Goal: Task Accomplishment & Management: Complete application form

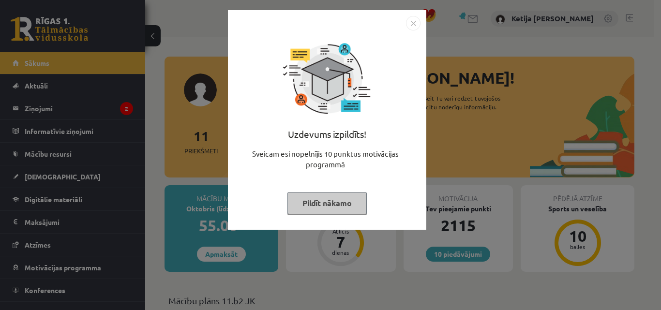
click at [343, 202] on button "Pildīt nākamo" at bounding box center [327, 203] width 79 height 22
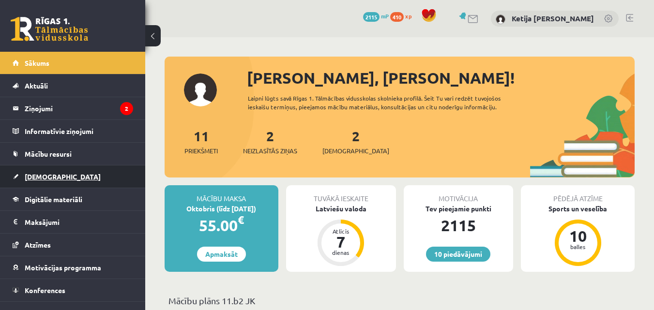
click at [59, 179] on link "[DEMOGRAPHIC_DATA]" at bounding box center [73, 177] width 121 height 22
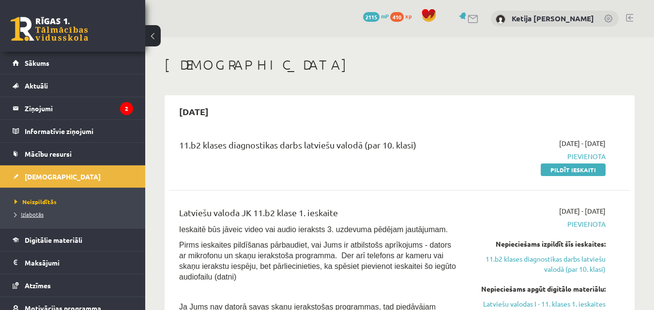
click at [32, 214] on span "Izlabotās" at bounding box center [29, 215] width 29 height 8
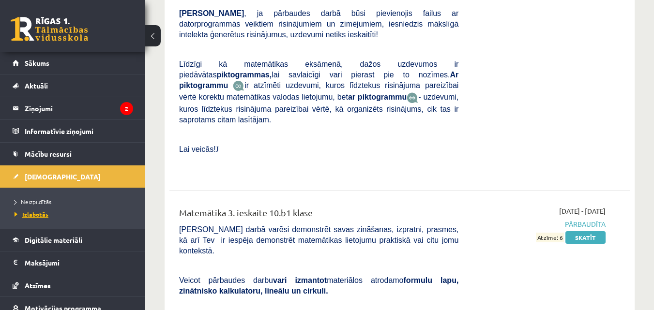
scroll to position [4888, 0]
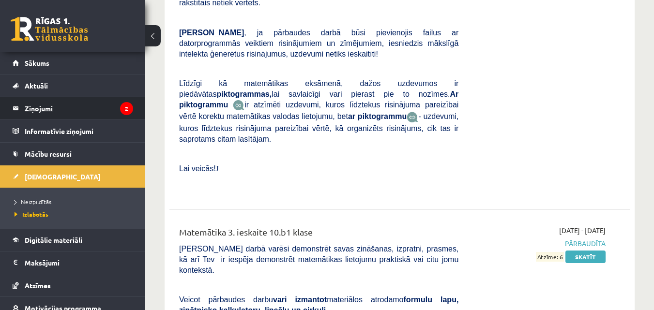
click at [73, 99] on legend "Ziņojumi 2" at bounding box center [79, 108] width 108 height 22
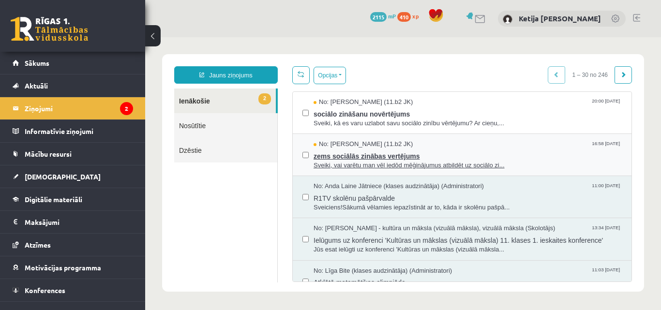
click at [334, 141] on span "No: Jurijs Kudrašins (11.b2 JK)" at bounding box center [363, 144] width 99 height 9
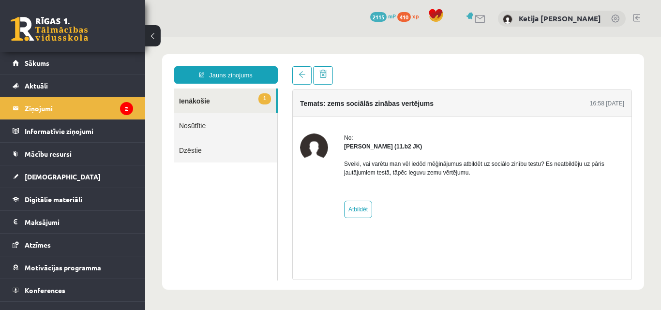
click at [216, 98] on link "1 Ienākošie" at bounding box center [225, 101] width 102 height 25
click at [214, 96] on link "1 Ienākošie" at bounding box center [225, 101] width 102 height 25
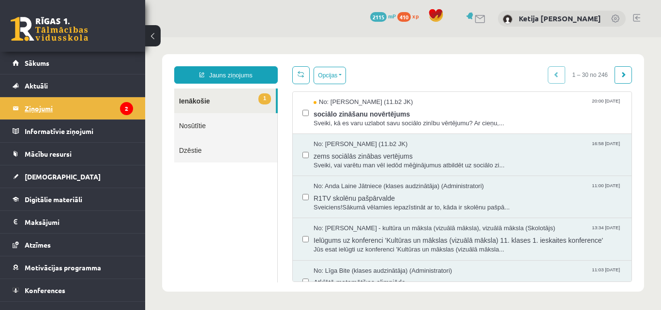
click at [101, 111] on legend "Ziņojumi 2" at bounding box center [79, 108] width 108 height 22
click at [356, 123] on span "Sveiki, kā es varu uzlabot savu sociālo zinību vērtējumu? Ar cieņu,..." at bounding box center [468, 123] width 308 height 9
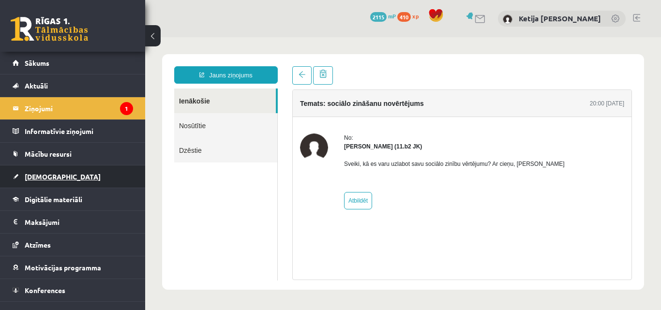
click at [101, 182] on link "[DEMOGRAPHIC_DATA]" at bounding box center [73, 177] width 121 height 22
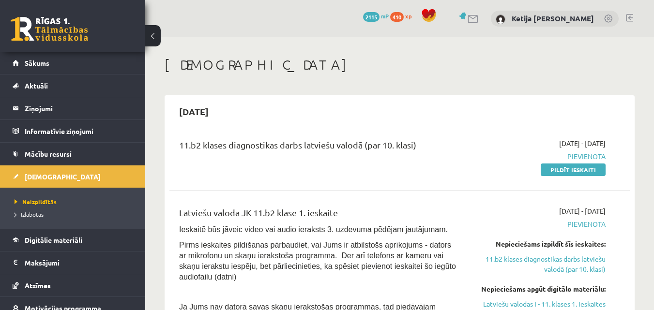
click at [329, 73] on div "[DEMOGRAPHIC_DATA]" at bounding box center [400, 66] width 470 height 19
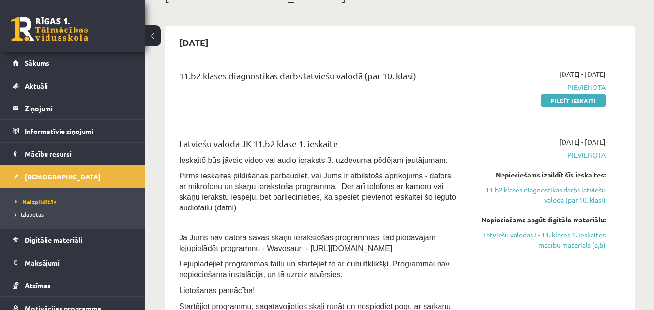
scroll to position [58, 0]
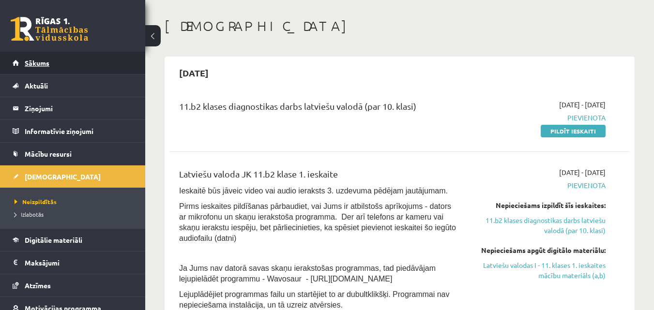
click at [100, 65] on link "Sākums" at bounding box center [73, 63] width 121 height 22
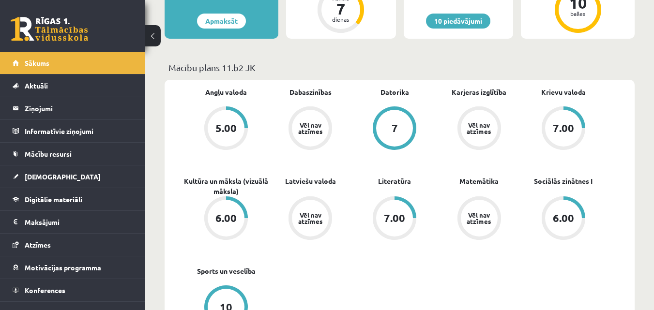
scroll to position [232, 0]
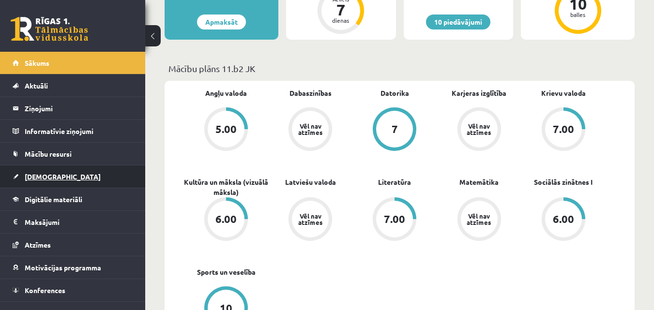
click at [69, 173] on link "[DEMOGRAPHIC_DATA]" at bounding box center [73, 177] width 121 height 22
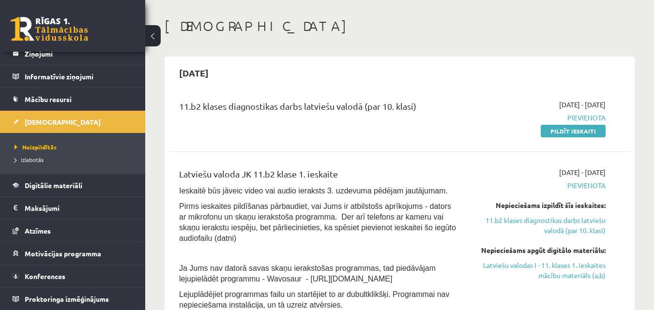
scroll to position [58, 0]
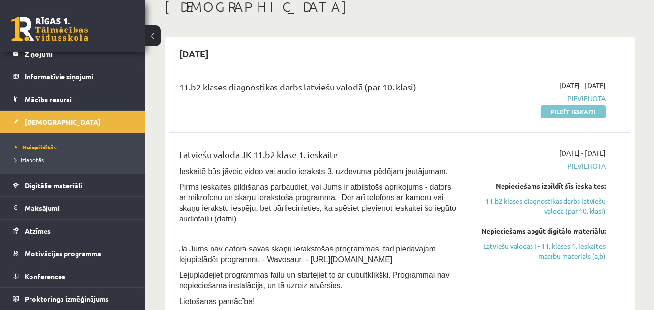
click at [551, 108] on link "Pildīt ieskaiti" at bounding box center [573, 112] width 65 height 13
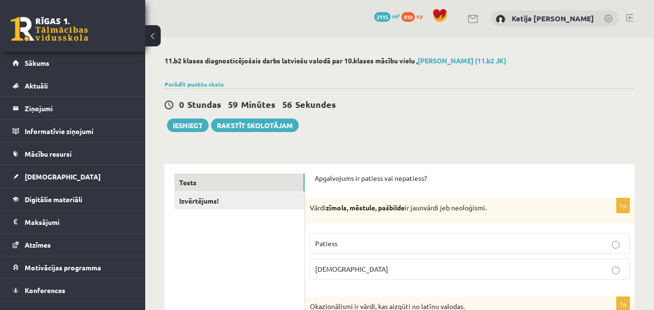
click at [420, 131] on div "0 Stundas 59 Minūtes 56 Sekundes Iesniegt Rakstīt skolotājam" at bounding box center [400, 111] width 470 height 44
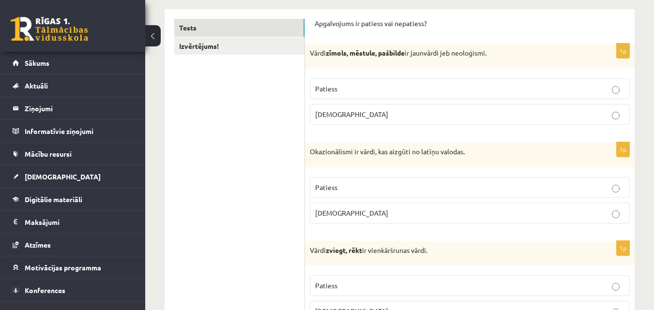
scroll to position [174, 0]
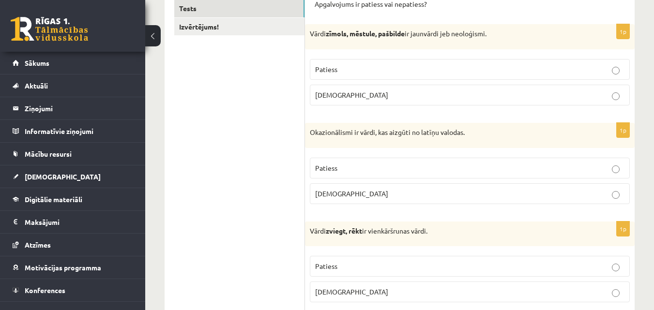
click at [392, 67] on p "Patiess" at bounding box center [469, 69] width 309 height 10
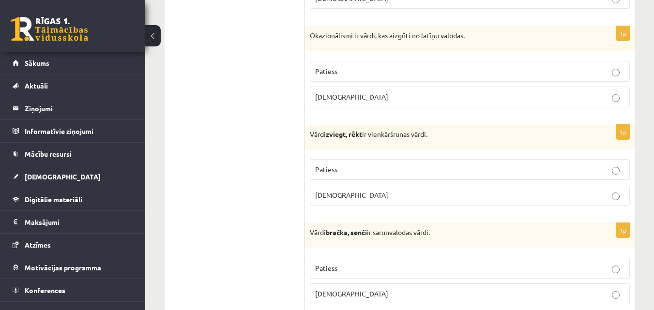
scroll to position [290, 0]
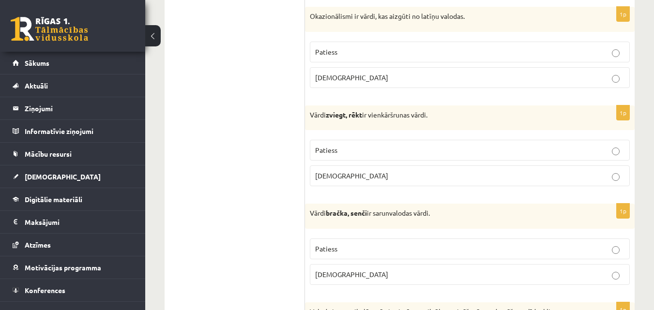
click at [345, 50] on p "Patiess" at bounding box center [469, 52] width 309 height 10
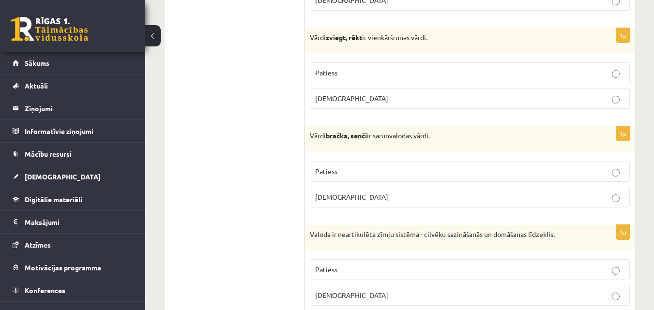
scroll to position [387, 0]
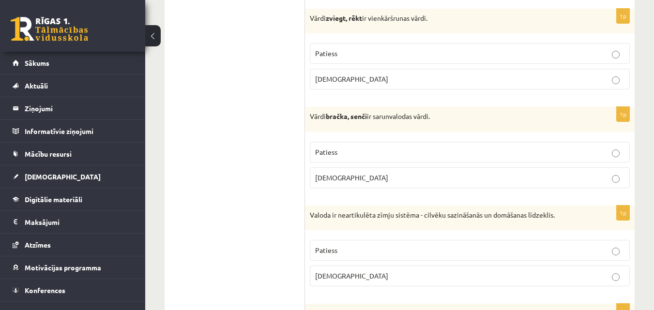
click at [326, 83] on span "Aplams" at bounding box center [351, 79] width 73 height 9
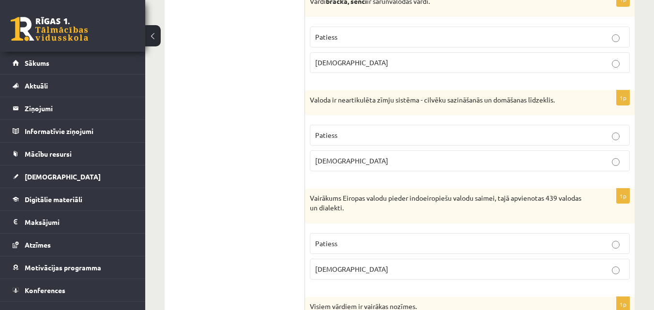
scroll to position [503, 0]
click at [335, 71] on label "Aplams" at bounding box center [470, 61] width 320 height 21
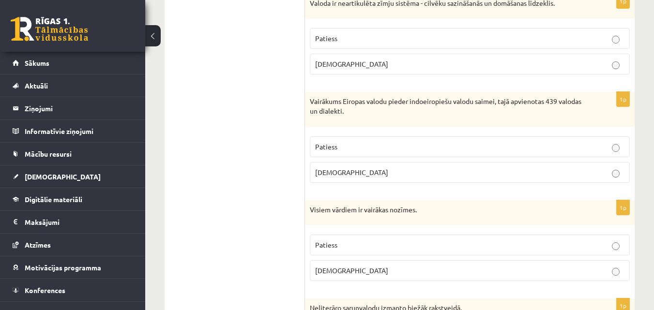
scroll to position [600, 0]
click at [340, 40] on p "Patiess" at bounding box center [469, 37] width 309 height 10
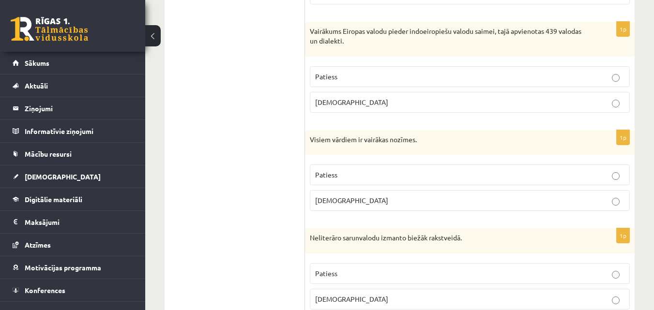
scroll to position [678, 0]
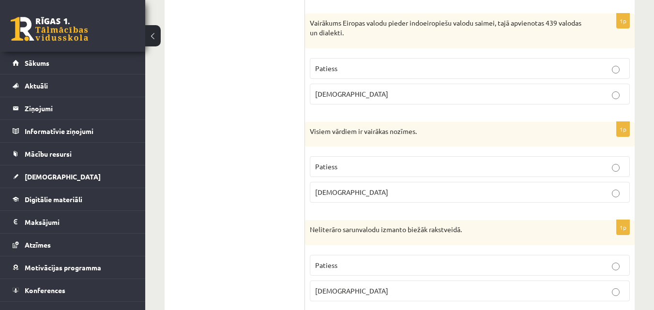
click at [349, 93] on p "Aplams" at bounding box center [469, 94] width 309 height 10
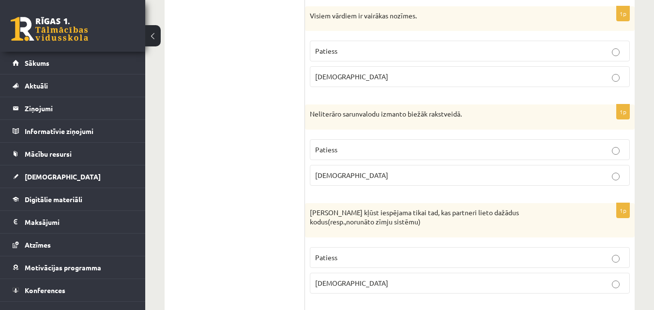
scroll to position [794, 0]
click at [328, 86] on label "Aplams" at bounding box center [470, 76] width 320 height 21
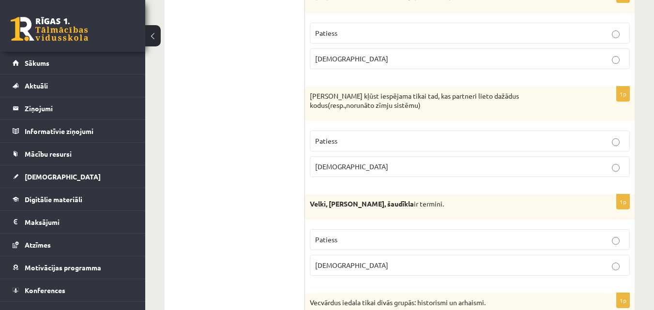
scroll to position [891, 0]
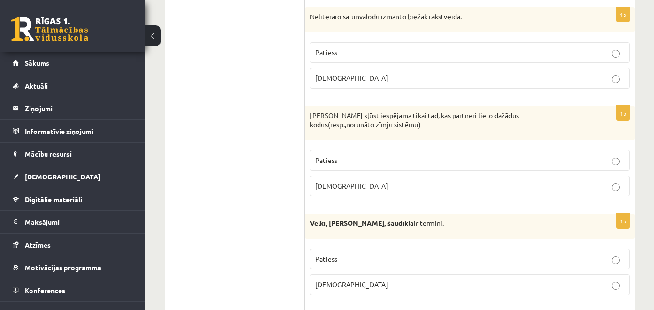
click at [316, 79] on span "Aplams" at bounding box center [351, 78] width 73 height 9
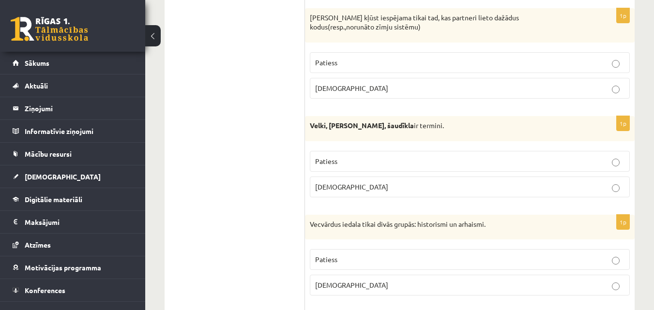
scroll to position [988, 0]
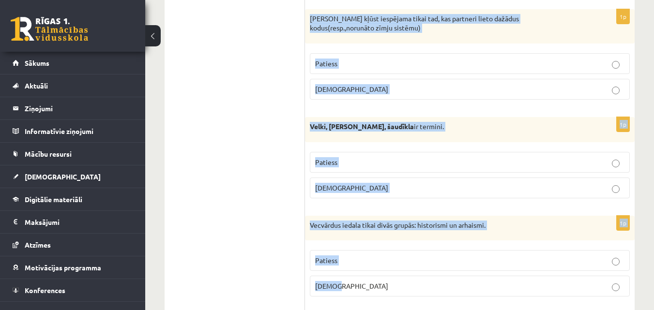
drag, startPoint x: 310, startPoint y: 18, endPoint x: 555, endPoint y: 281, distance: 359.3
copy form "Saziņa kļūst iespējama tikai tad, kas partneri lieto dažādus kodus(resp.,norunā…"
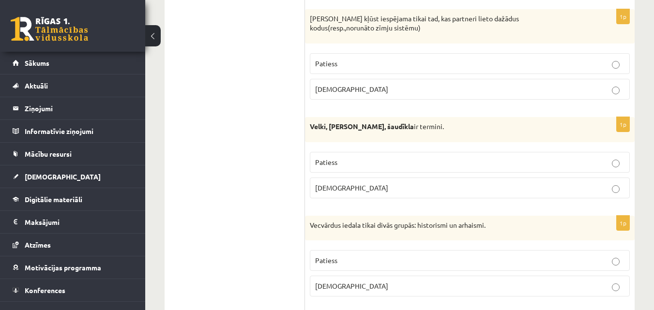
click at [326, 85] on p "Aplams" at bounding box center [469, 89] width 309 height 10
click at [353, 191] on p "Aplams" at bounding box center [469, 188] width 309 height 10
click at [347, 263] on p "Patiess" at bounding box center [469, 261] width 309 height 10
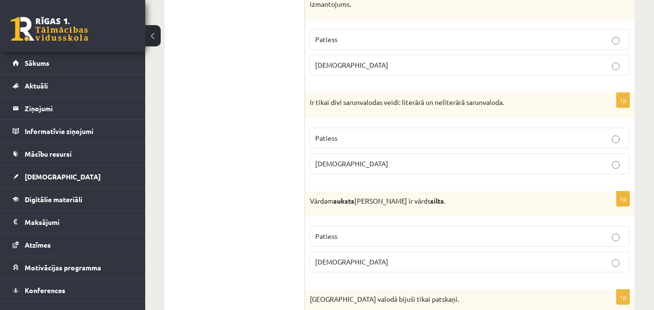
scroll to position [1297, 0]
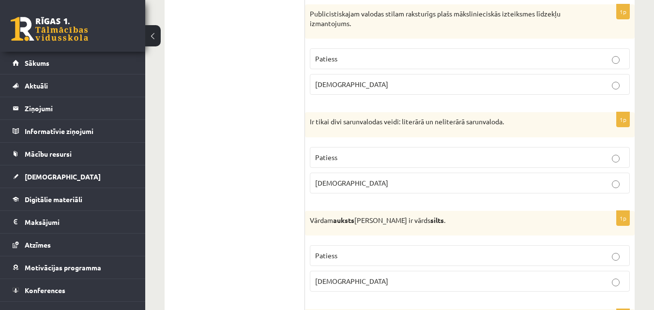
click at [347, 80] on p "Aplams" at bounding box center [469, 84] width 309 height 10
click at [342, 183] on p "Aplams" at bounding box center [469, 183] width 309 height 10
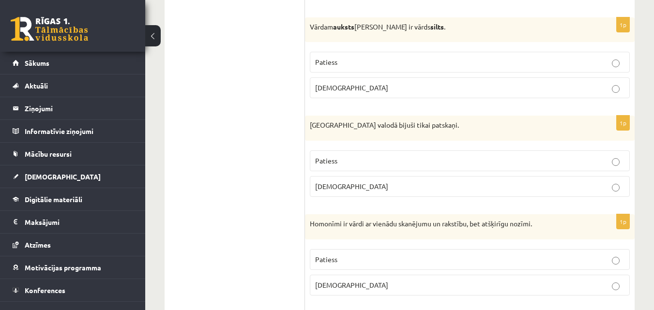
scroll to position [1510, 0]
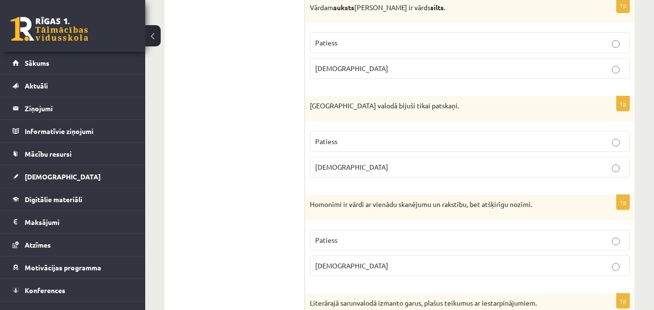
click at [332, 72] on span "Aplams" at bounding box center [351, 68] width 73 height 9
click at [272, 82] on ul "Tests Izvērtējums!" at bounding box center [239, 183] width 131 height 3041
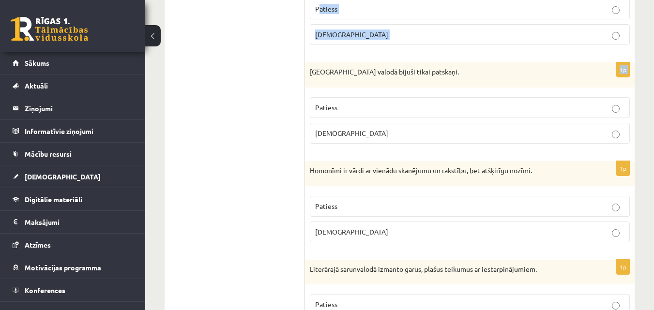
scroll to position [1496, 0]
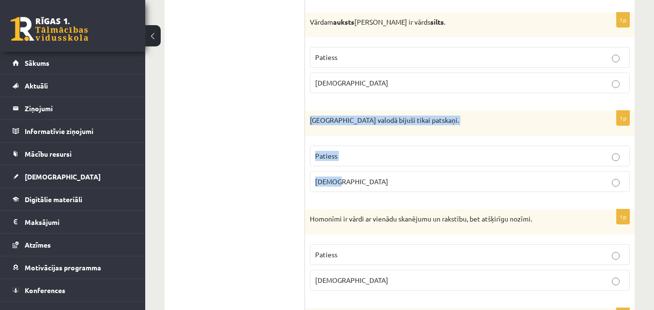
drag, startPoint x: 310, startPoint y: 3, endPoint x: 457, endPoint y: 181, distance: 230.0
click at [457, 181] on div "1p Pirmatnējā valodā bijuši tikai patskaņi. Patiess Aplams" at bounding box center [470, 155] width 330 height 89
copy div "Pirmatnējā valodā bijuši tikai patskaņi. Patiess Aplams"
click at [271, 191] on ul "Tests Izvērtējums!" at bounding box center [239, 198] width 131 height 3041
click at [354, 186] on p "Aplams" at bounding box center [469, 182] width 309 height 10
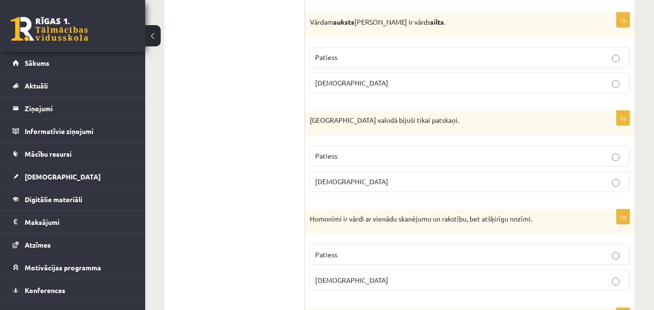
click at [260, 170] on ul "Tests Izvērtējums!" at bounding box center [239, 198] width 131 height 3041
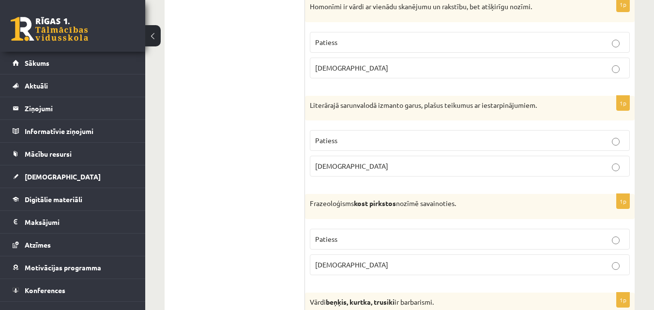
scroll to position [1709, 0]
click at [348, 37] on p "Patiess" at bounding box center [469, 42] width 309 height 10
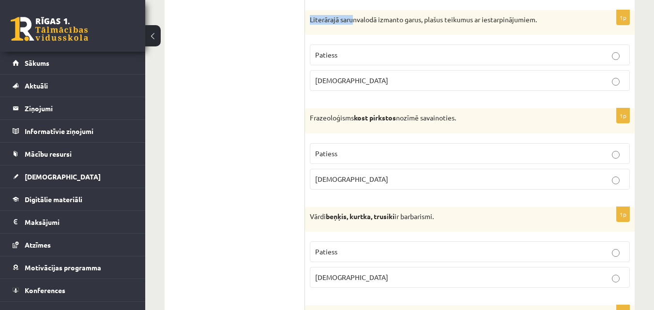
scroll to position [1793, 0]
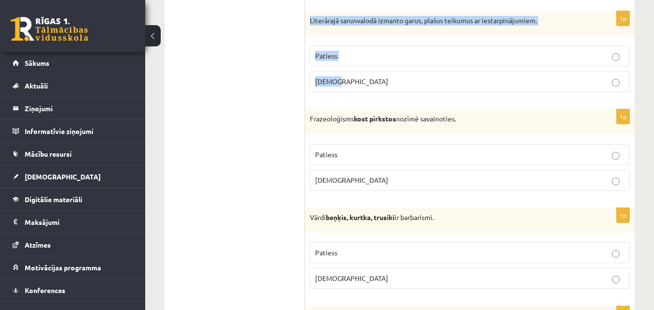
drag, startPoint x: 308, startPoint y: 10, endPoint x: 555, endPoint y: 98, distance: 262.6
click at [555, 98] on div "1p Literārajā sarunvalodā izmanto garus, plašus teikumus ar iestarpinājumiem. P…" at bounding box center [470, 55] width 330 height 89
copy div "Literārajā sarunvalodā izmanto garus, plašus teikumus ar iestarpinājumiem. Pati…"
click at [331, 80] on span "Aplams" at bounding box center [351, 81] width 73 height 9
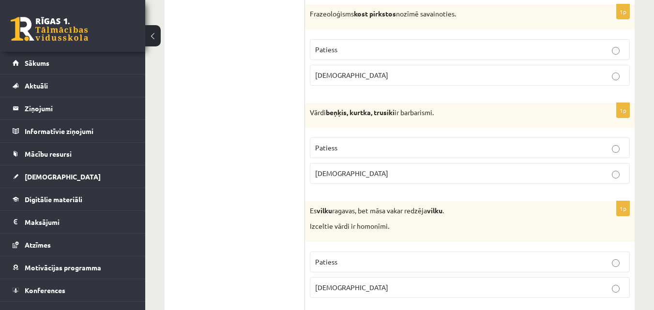
scroll to position [1909, 0]
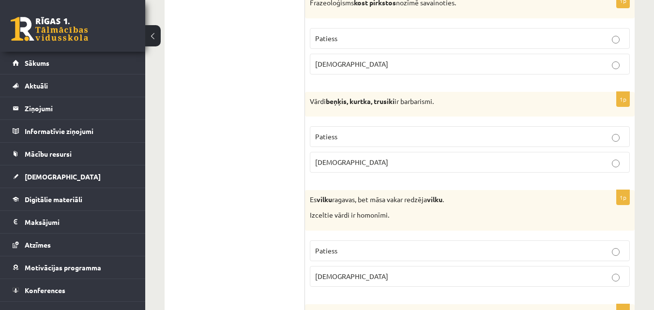
click at [371, 62] on p "Aplams" at bounding box center [469, 64] width 309 height 10
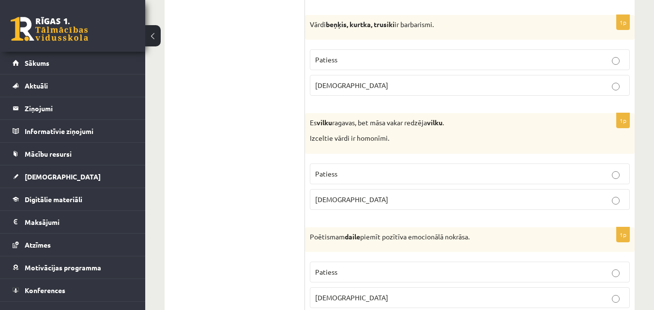
scroll to position [1987, 0]
click at [311, 61] on label "Patiess" at bounding box center [470, 59] width 320 height 21
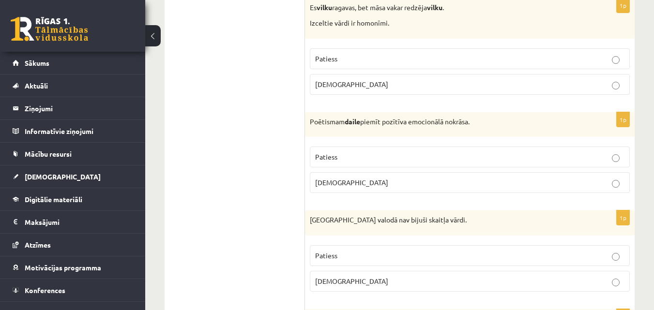
scroll to position [2103, 0]
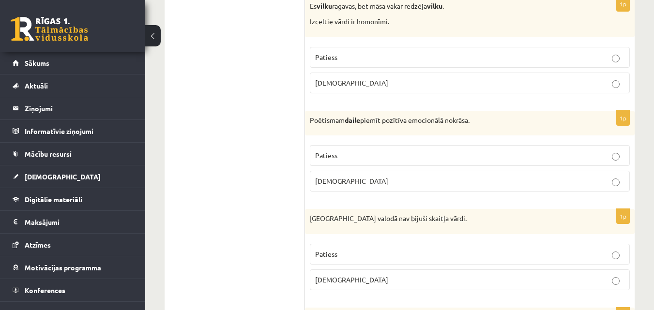
click at [347, 52] on label "Patiess" at bounding box center [470, 57] width 320 height 21
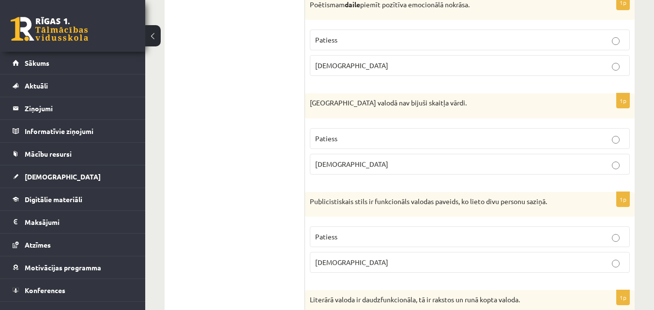
scroll to position [2219, 0]
click at [311, 45] on label "Patiess" at bounding box center [470, 39] width 320 height 21
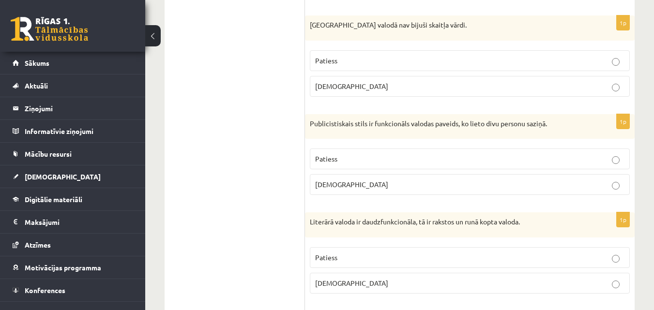
scroll to position [2316, 0]
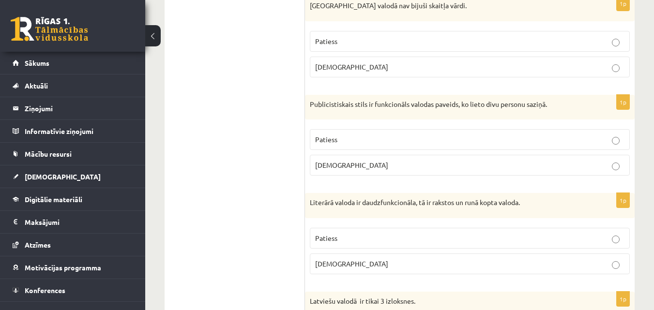
click at [331, 77] on label "Aplams" at bounding box center [470, 67] width 320 height 21
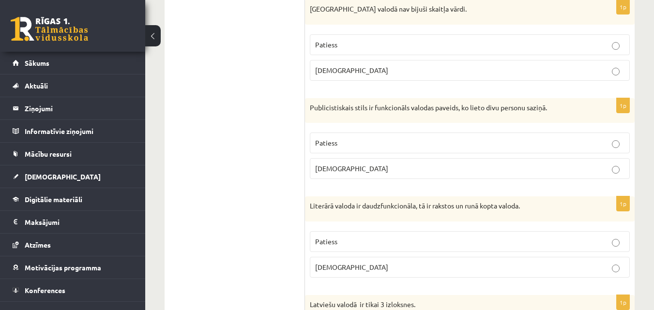
scroll to position [2297, 0]
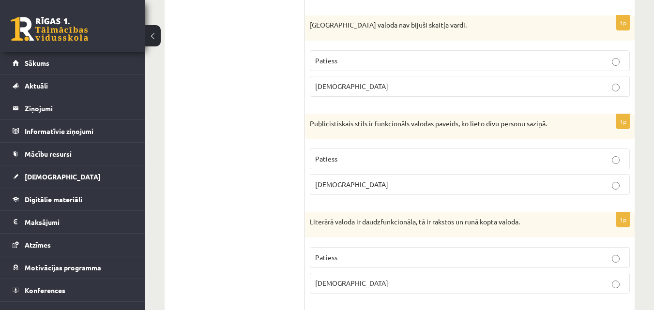
click at [324, 60] on span "Patiess" at bounding box center [326, 60] width 22 height 9
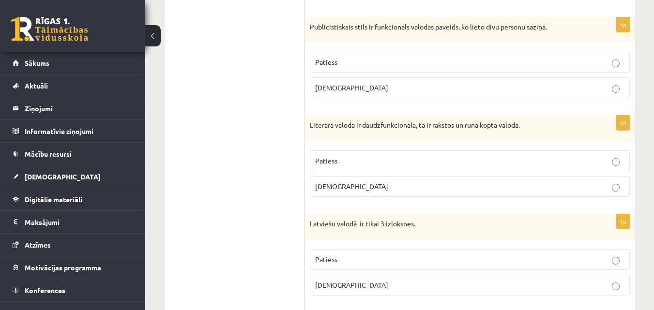
scroll to position [2413, 0]
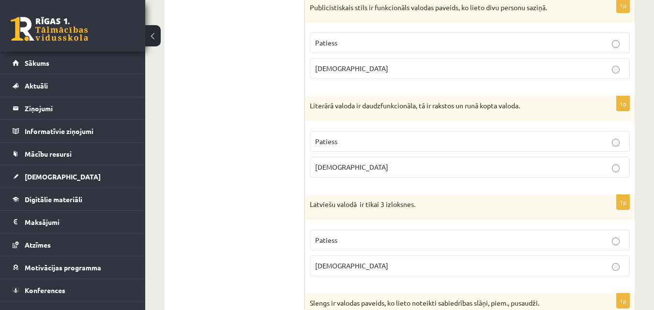
click at [325, 71] on span "Aplams" at bounding box center [351, 68] width 73 height 9
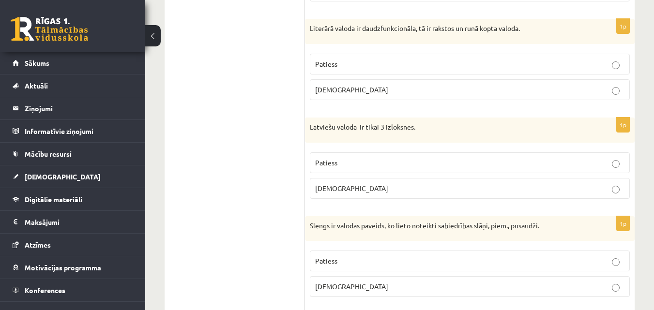
scroll to position [2510, 0]
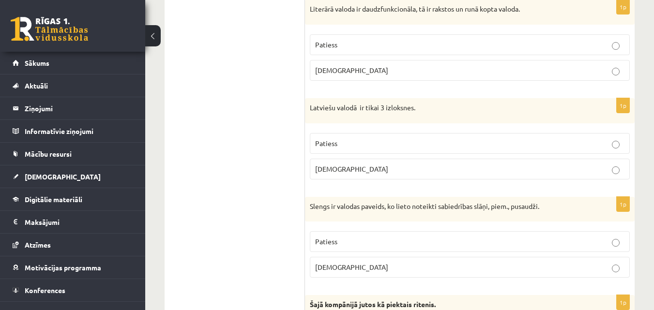
click at [324, 44] on span "Patiess" at bounding box center [326, 44] width 22 height 9
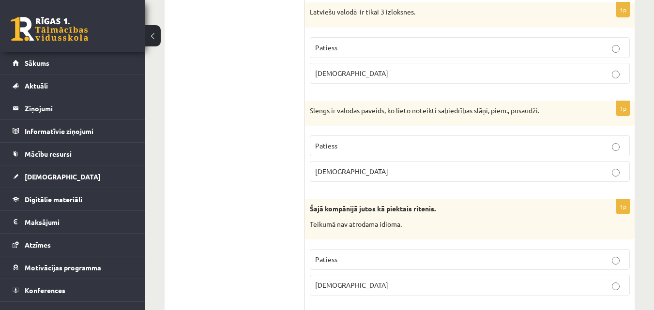
scroll to position [2606, 0]
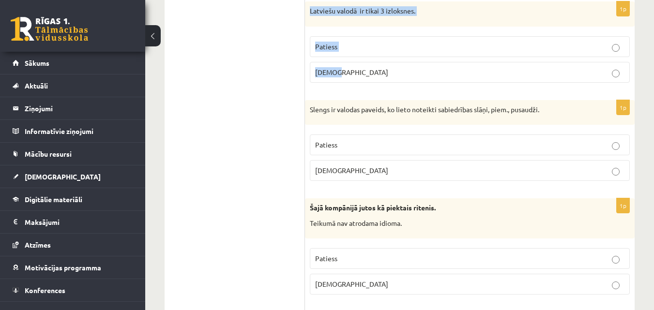
drag, startPoint x: 308, startPoint y: 8, endPoint x: 411, endPoint y: 69, distance: 119.6
click at [411, 69] on div "1p Latviešu valodā ir tikai 3 izloksnes. Patiess Aplams" at bounding box center [470, 45] width 330 height 89
copy div "Latviešu valodā ir tikai 3 izloksnes. Patiess Aplams"
click at [314, 50] on label "Patiess" at bounding box center [470, 46] width 320 height 21
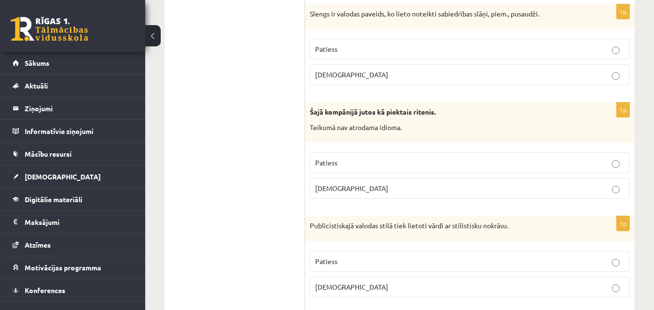
scroll to position [2703, 0]
click at [327, 52] on span "Patiess" at bounding box center [326, 48] width 22 height 9
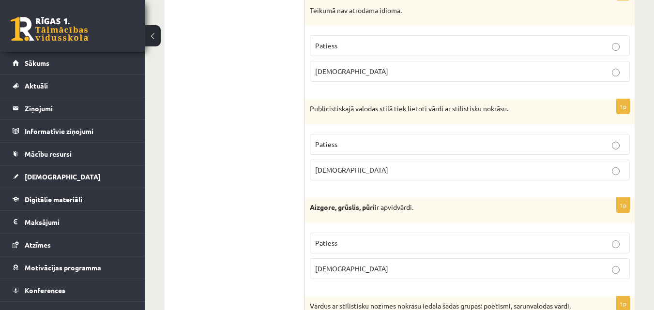
scroll to position [2800, 0]
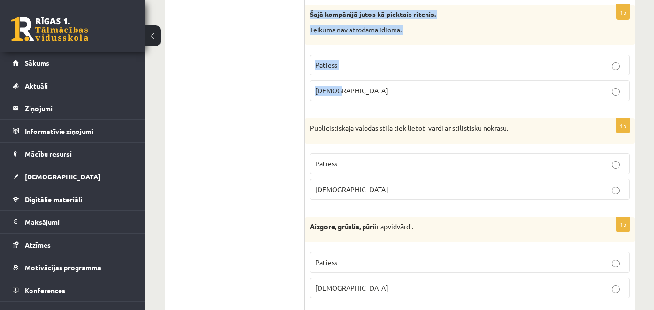
drag, startPoint x: 311, startPoint y: 16, endPoint x: 428, endPoint y: 94, distance: 141.0
click at [428, 94] on div "1p Šajā kompānijā jutos kā piektais ritenis. Teikumā nav atrodama idioma. Patie…" at bounding box center [470, 57] width 330 height 104
copy div "Šajā kompānijā jutos kā piektais ritenis. Teikumā nav atrodama idioma. Patiess …"
click at [310, 95] on label "Aplams" at bounding box center [470, 90] width 320 height 21
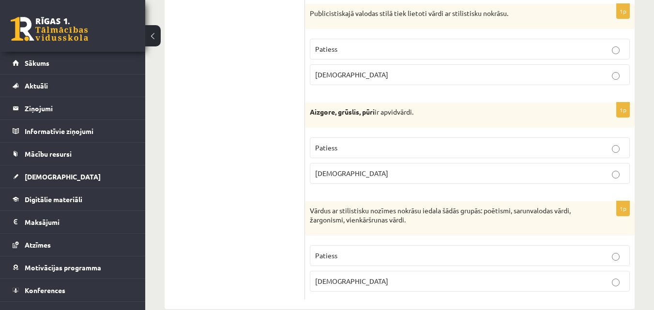
scroll to position [2914, 0]
click at [318, 72] on span "Aplams" at bounding box center [351, 75] width 73 height 9
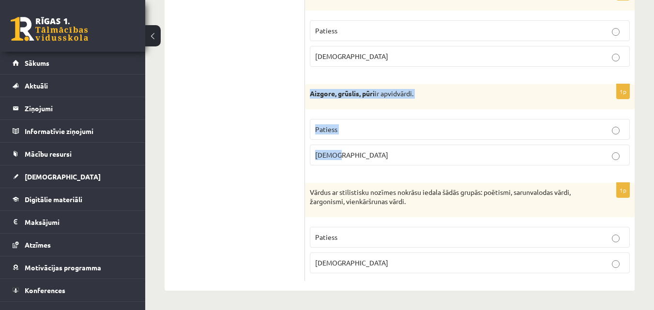
drag, startPoint x: 310, startPoint y: 95, endPoint x: 393, endPoint y: 146, distance: 97.1
click at [393, 146] on div "1p Aizgore, grūslis, pūri ir apvidvārdi. Patiess Aplams" at bounding box center [470, 128] width 330 height 89
copy div "Aizgore, grūslis, pūri ir apvidvārdi. Patiess Aplams"
click at [334, 132] on span "Patiess" at bounding box center [326, 129] width 22 height 9
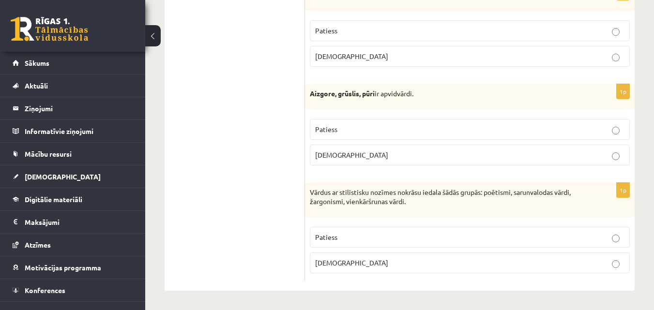
click at [358, 231] on label "Patiess" at bounding box center [470, 237] width 320 height 21
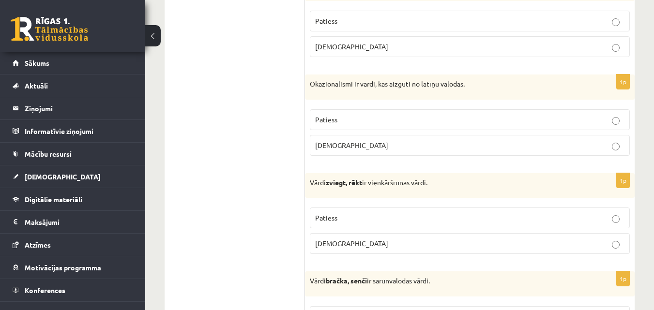
scroll to position [0, 0]
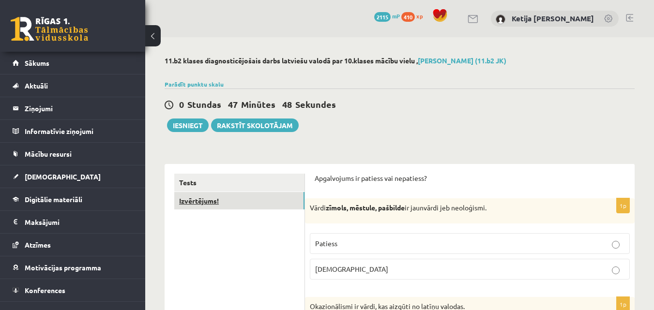
click at [219, 204] on link "Izvērtējums!" at bounding box center [239, 201] width 130 height 18
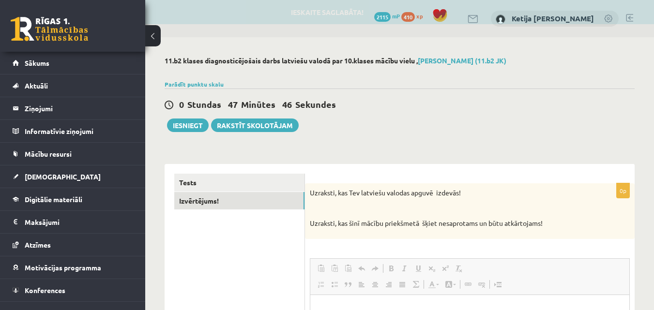
click at [412, 198] on p "Uzraksti, kas Tev latviešu valodas apguvē izdevās!" at bounding box center [446, 193] width 272 height 10
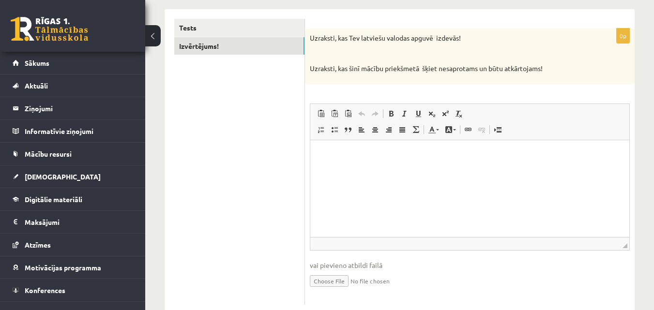
scroll to position [174, 0]
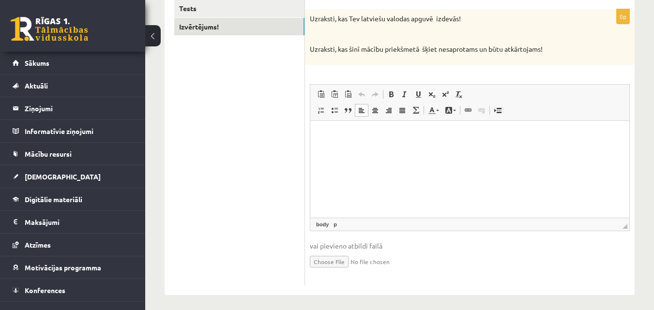
click at [330, 150] on html at bounding box center [469, 136] width 319 height 30
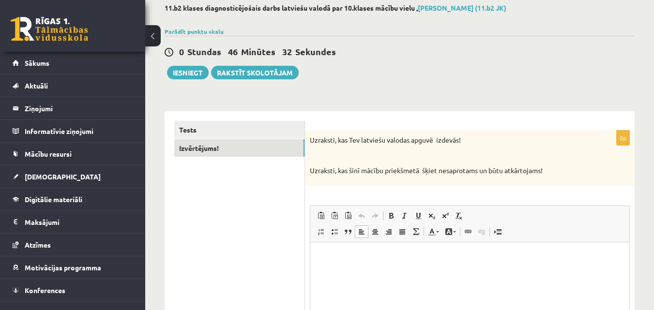
scroll to position [58, 0]
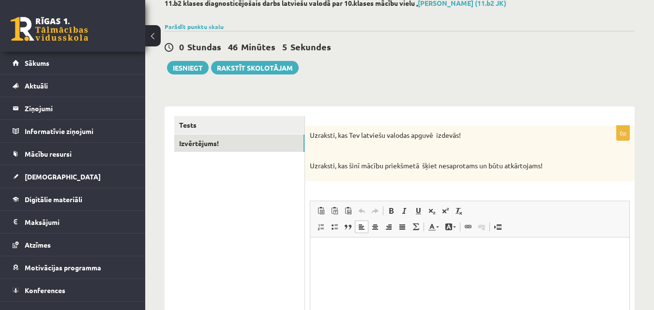
click at [326, 245] on html at bounding box center [469, 252] width 319 height 30
click at [321, 253] on p "Bagātinātā teksta redaktors, wiswyg-editor-user-answer-47433888123460" at bounding box center [470, 252] width 300 height 10
click at [231, 127] on link "Tests" at bounding box center [239, 125] width 130 height 18
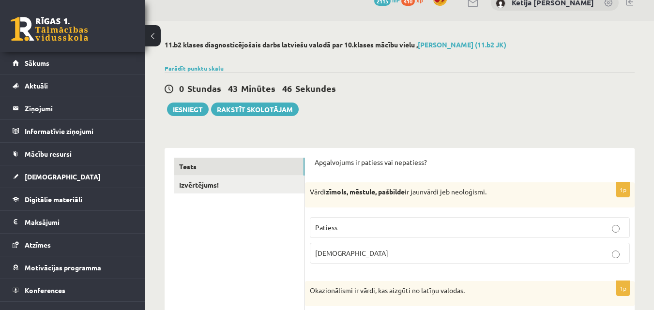
scroll to position [0, 0]
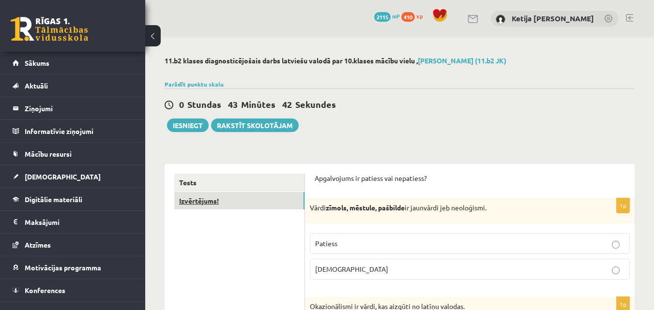
click at [200, 195] on link "Izvērtējums!" at bounding box center [239, 201] width 130 height 18
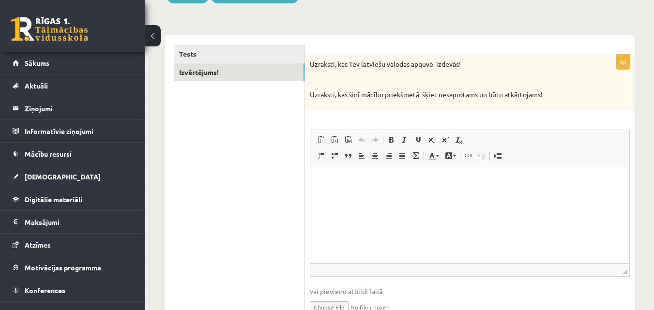
scroll to position [139, 0]
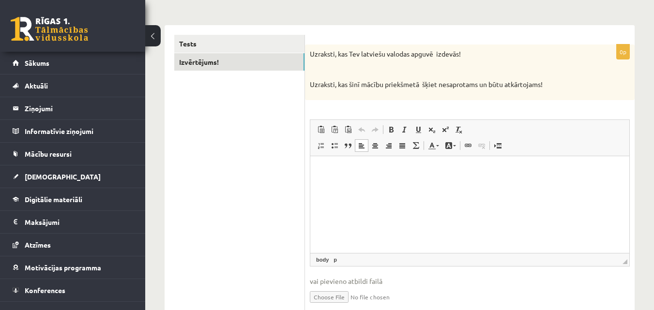
click at [332, 175] on p "Bagātinātā teksta redaktors, wiswyg-editor-user-answer-47433776686240" at bounding box center [470, 171] width 300 height 10
click at [381, 76] on div "Uzraksti, kas Tev latviešu valodas apguvē izdevās! Uzraksti, kas šinī mācību pr…" at bounding box center [470, 73] width 330 height 56
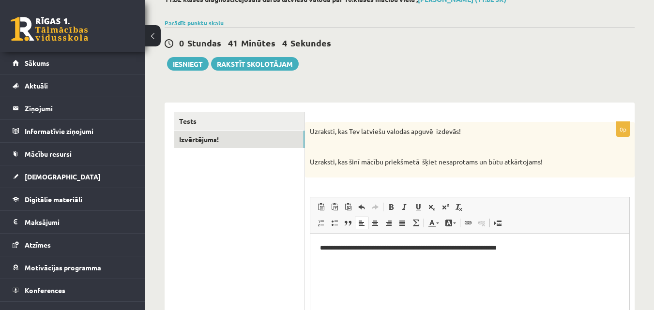
scroll to position [42, 0]
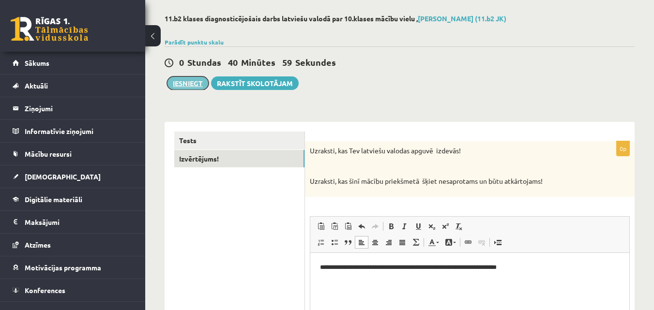
click at [184, 85] on button "Iesniegt" at bounding box center [188, 83] width 42 height 14
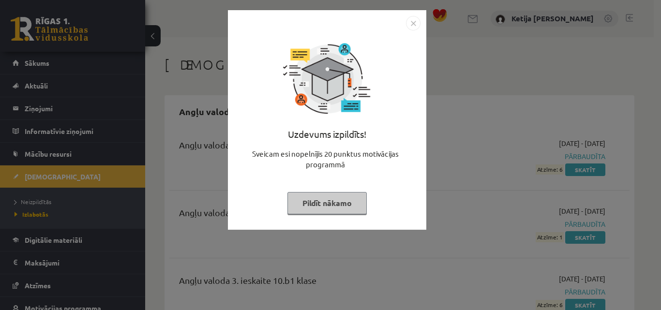
click at [322, 209] on button "Pildīt nākamo" at bounding box center [327, 203] width 79 height 22
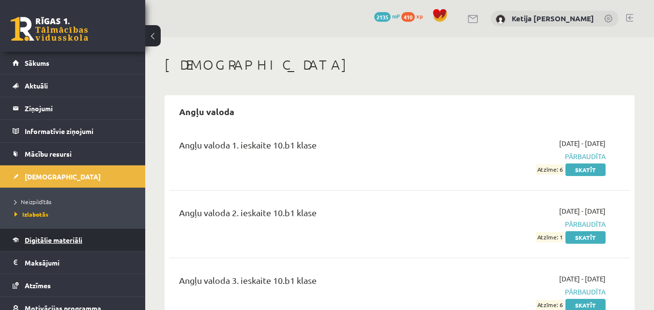
click at [94, 236] on link "Digitālie materiāli" at bounding box center [73, 240] width 121 height 22
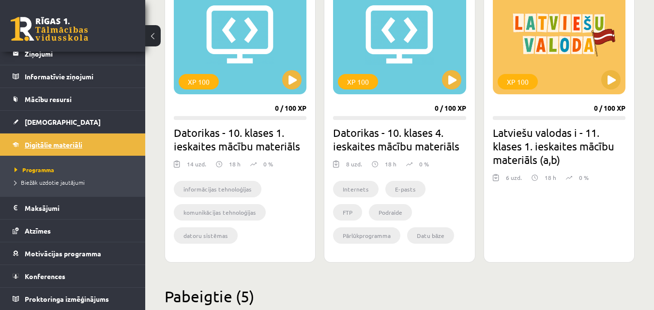
scroll to position [929, 0]
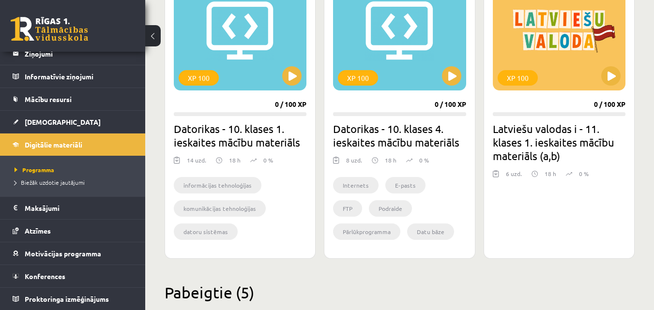
click at [639, 84] on div "Mana statistika 410 Nopelnītie punkti 5 Apgūtās tēmas 40 Izpildīti uzdevumi 82 …" at bounding box center [399, 43] width 509 height 1871
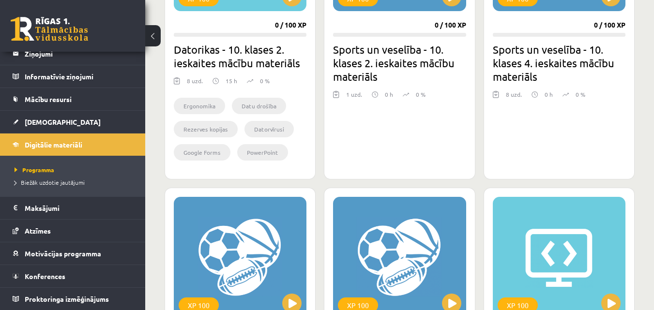
scroll to position [0, 0]
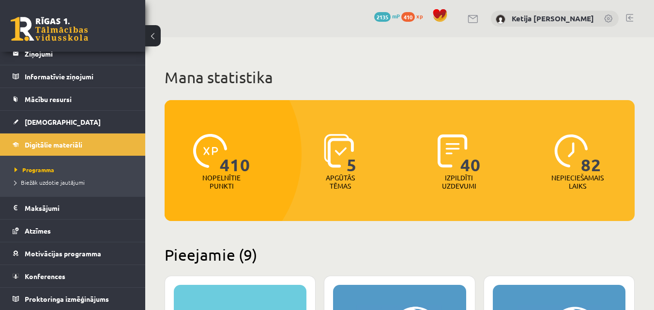
click at [630, 17] on link at bounding box center [629, 18] width 7 height 8
